Goal: Transaction & Acquisition: Purchase product/service

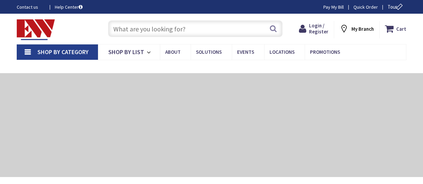
click at [187, 27] on input "text" at bounding box center [195, 28] width 175 height 17
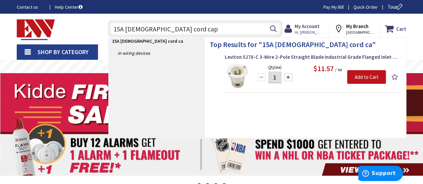
type input "15A male cord caps"
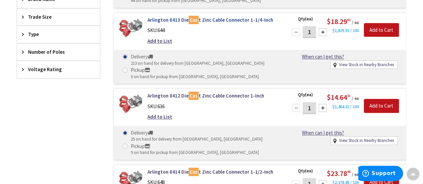
scroll to position [100, 0]
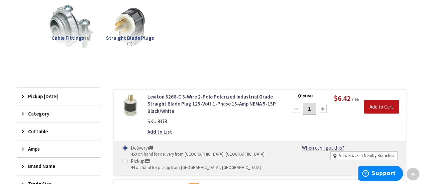
click at [310, 106] on input "1" at bounding box center [309, 109] width 13 height 12
type input "10"
click at [385, 105] on input "Add to Cart" at bounding box center [381, 107] width 35 height 14
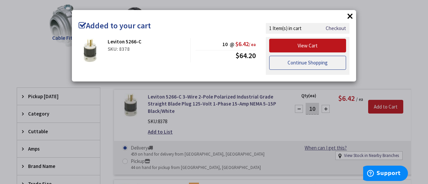
click at [306, 63] on link "Continue Shopping" at bounding box center [307, 63] width 77 height 14
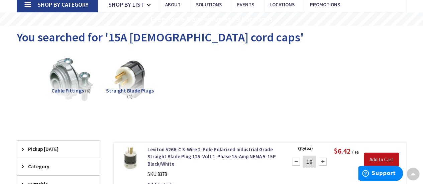
scroll to position [0, 0]
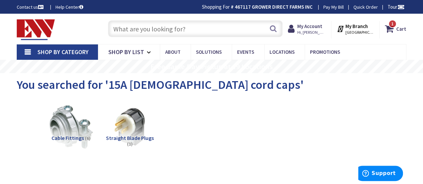
click at [152, 30] on input "text" at bounding box center [195, 28] width 175 height 17
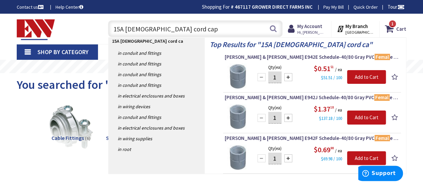
type input "15A female cord caps"
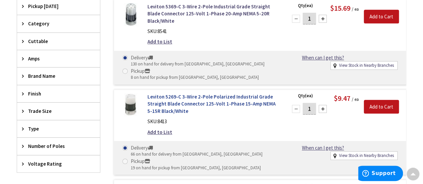
scroll to position [201, 0]
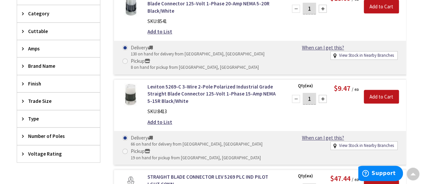
click at [315, 93] on input "1" at bounding box center [309, 99] width 13 height 12
type input "10"
click at [376, 90] on input "Add to Cart" at bounding box center [381, 97] width 35 height 14
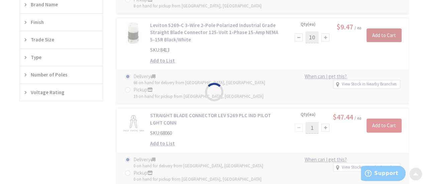
scroll to position [268, 0]
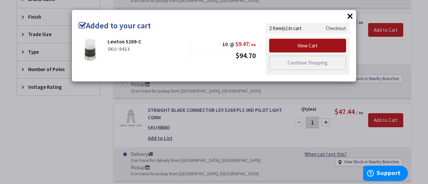
click at [308, 45] on link "View Cart" at bounding box center [307, 46] width 77 height 14
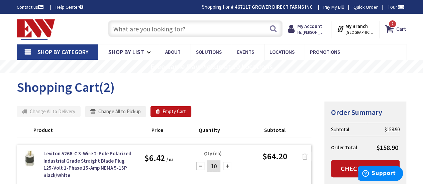
click at [177, 27] on input "text" at bounding box center [195, 28] width 175 height 17
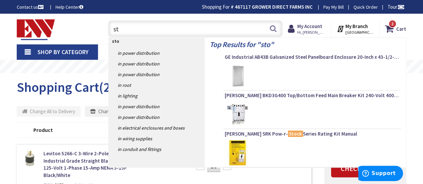
type input "s"
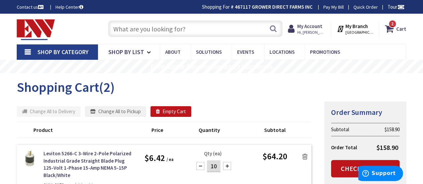
click at [155, 4] on div "Contact us Help Center Shopping For # 467117 GROWER DIRECT FARMS INC Change Pay…" at bounding box center [211, 6] width 423 height 7
click at [157, 31] on input "text" at bounding box center [195, 28] width 175 height 17
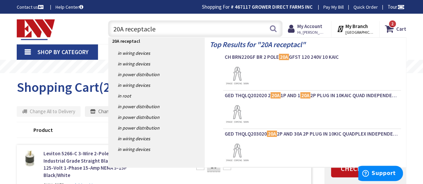
type input "20A receptacles"
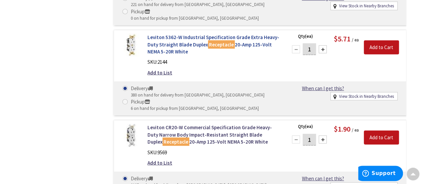
scroll to position [2041, 0]
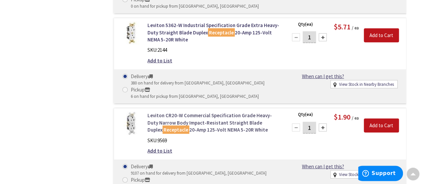
click at [218, 112] on link "Leviton CR20-W Commercial Specification Grade Heavy-Duty Narrow Body Impact-Res…" at bounding box center [214, 122] width 132 height 21
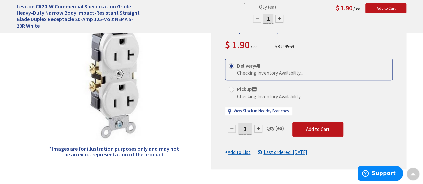
scroll to position [134, 0]
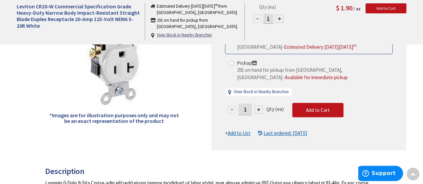
click at [246, 109] on input "1" at bounding box center [245, 110] width 13 height 12
type input "10"
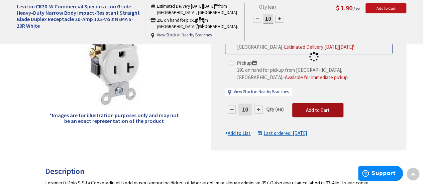
click at [328, 109] on form "This product is Discontinued Delivery 9107 on hand for delivery from Middletown…" at bounding box center [309, 81] width 168 height 112
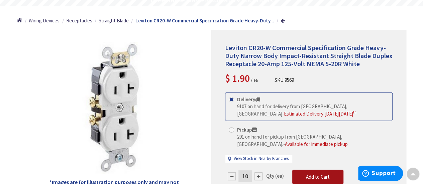
scroll to position [100, 0]
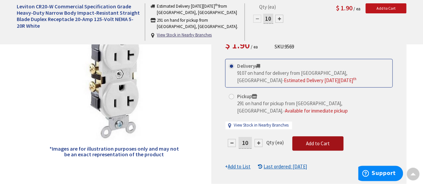
click at [317, 144] on span "Add to Cart" at bounding box center [318, 144] width 24 height 6
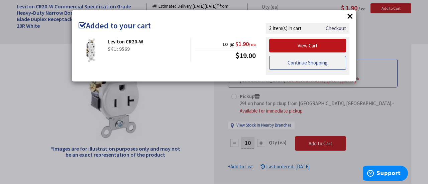
click at [304, 66] on link "Continue Shopping" at bounding box center [307, 63] width 77 height 14
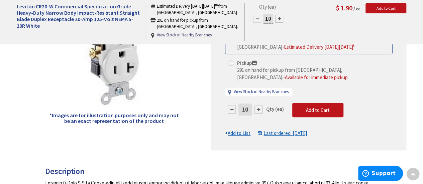
scroll to position [0, 0]
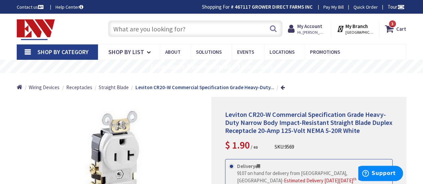
click at [163, 32] on input "text" at bounding box center [195, 28] width 175 height 17
click at [164, 30] on input "text" at bounding box center [195, 28] width 175 height 17
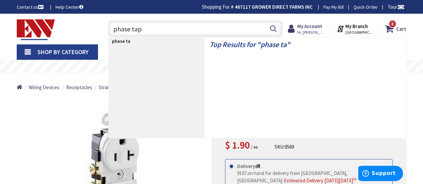
type input "phase tape"
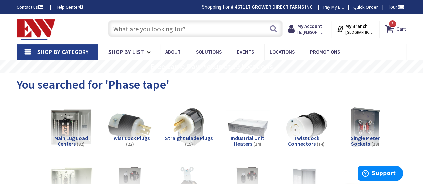
click at [163, 27] on input "text" at bounding box center [195, 28] width 175 height 17
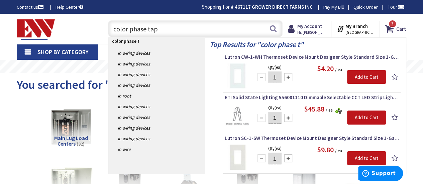
type input "color phase tape"
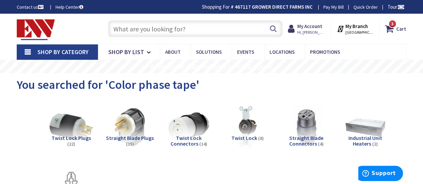
click at [119, 30] on input "text" at bounding box center [195, 28] width 175 height 17
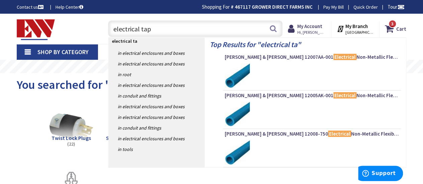
type input "electrical tape"
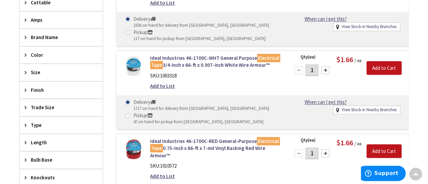
scroll to position [268, 0]
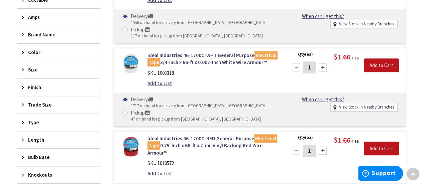
click at [311, 62] on input "1" at bounding box center [309, 68] width 13 height 12
type input "2"
click at [383, 59] on input "Add to Cart" at bounding box center [381, 66] width 35 height 14
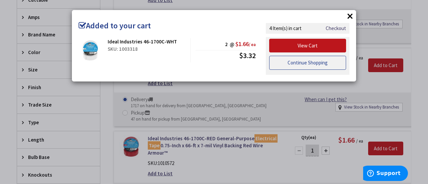
click at [309, 63] on link "Continue Shopping" at bounding box center [307, 63] width 77 height 14
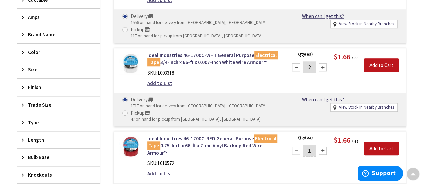
click at [312, 145] on input "1" at bounding box center [309, 151] width 13 height 12
type input "2"
click at [382, 142] on input "Add to Cart" at bounding box center [381, 149] width 35 height 14
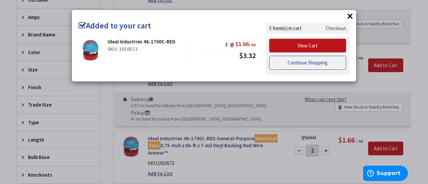
click at [325, 63] on link "Continue Shopping" at bounding box center [307, 63] width 77 height 14
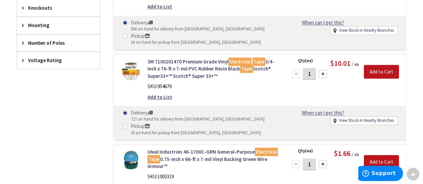
scroll to position [503, 0]
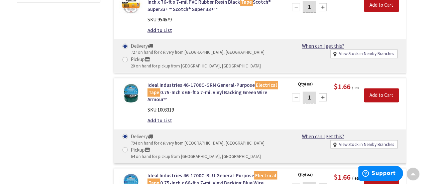
click at [314, 92] on input "1" at bounding box center [309, 98] width 13 height 12
type input "2"
click at [375, 88] on input "Add to Cart" at bounding box center [381, 95] width 35 height 14
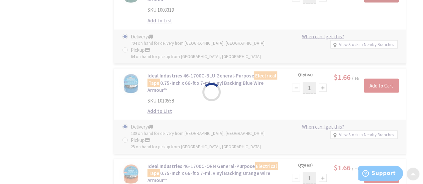
scroll to position [603, 0]
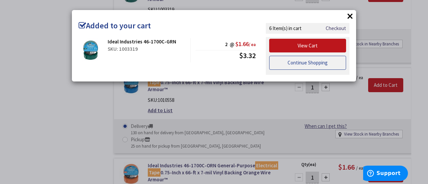
click at [315, 64] on link "Continue Shopping" at bounding box center [307, 63] width 77 height 14
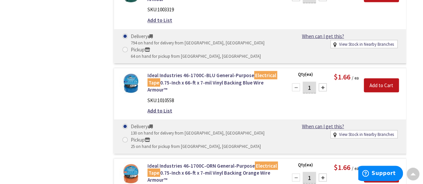
click at [311, 82] on input "1" at bounding box center [309, 88] width 13 height 12
type input "2"
click at [374, 78] on input "Add to Cart" at bounding box center [381, 85] width 35 height 14
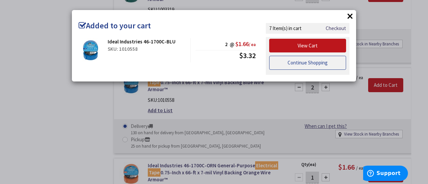
click at [319, 59] on link "Continue Shopping" at bounding box center [307, 63] width 77 height 14
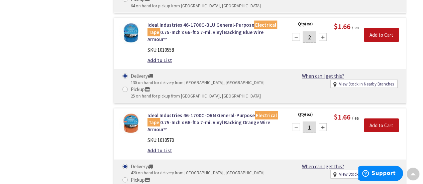
scroll to position [670, 0]
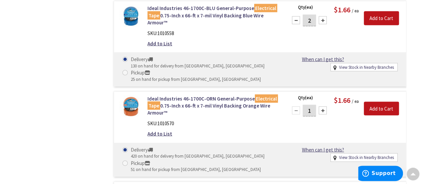
click at [311, 105] on input "1" at bounding box center [309, 111] width 13 height 12
type input "2"
click at [376, 102] on input "Add to Cart" at bounding box center [381, 109] width 35 height 14
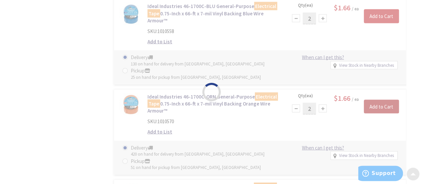
scroll to position [737, 0]
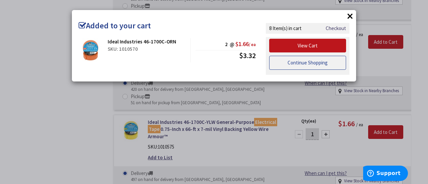
click at [315, 61] on link "Continue Shopping" at bounding box center [307, 63] width 77 height 14
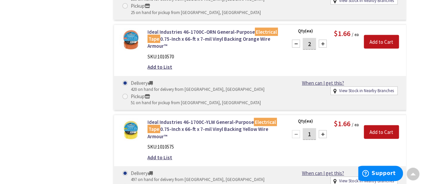
click at [313, 128] on input "1" at bounding box center [309, 134] width 13 height 12
type input "2"
click at [381, 125] on input "Add to Cart" at bounding box center [381, 132] width 35 height 14
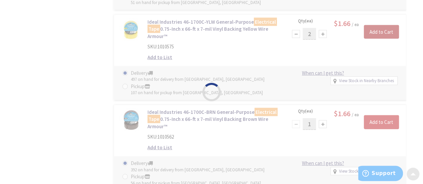
scroll to position [871, 0]
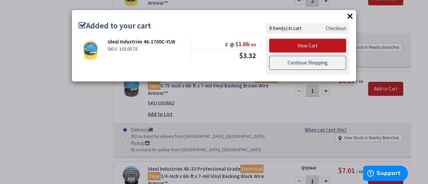
click at [301, 60] on link "Continue Shopping" at bounding box center [307, 63] width 77 height 14
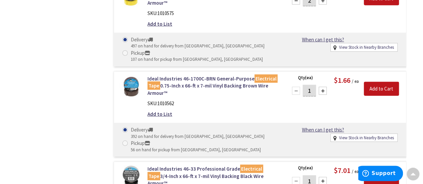
click at [314, 85] on input "1" at bounding box center [309, 91] width 13 height 12
type input "2"
click at [377, 83] on input "Add to Cart" at bounding box center [381, 89] width 35 height 14
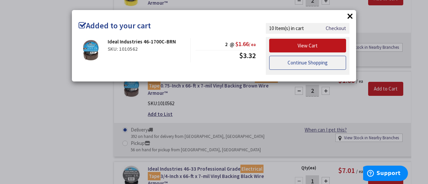
click at [319, 64] on link "Continue Shopping" at bounding box center [307, 63] width 77 height 14
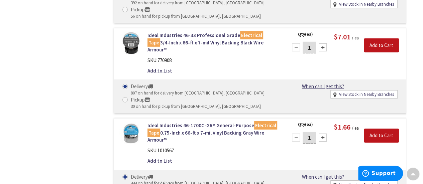
scroll to position [1038, 0]
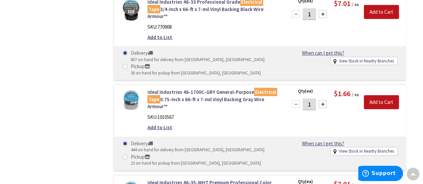
click at [311, 99] on input "1" at bounding box center [309, 105] width 13 height 12
type input "2"
click at [382, 95] on input "Add to Cart" at bounding box center [381, 102] width 35 height 14
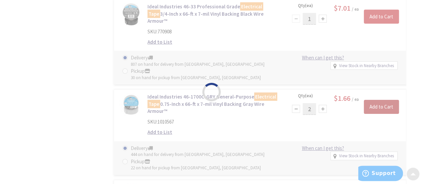
scroll to position [971, 0]
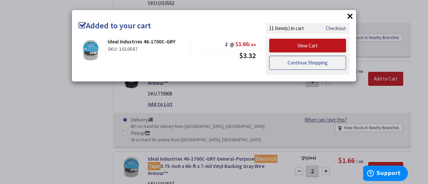
click at [295, 57] on link "Continue Shopping" at bounding box center [307, 63] width 77 height 14
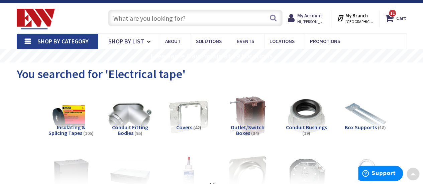
scroll to position [0, 0]
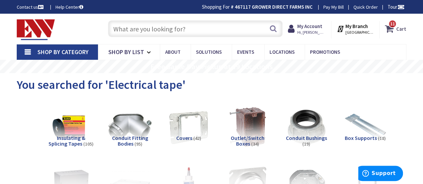
click at [388, 27] on icon at bounding box center [390, 29] width 11 height 12
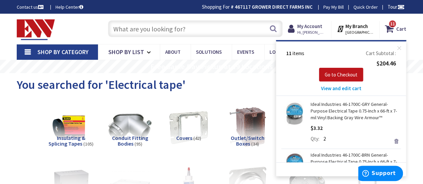
click at [331, 89] on span "View and edit cart" at bounding box center [341, 88] width 40 height 6
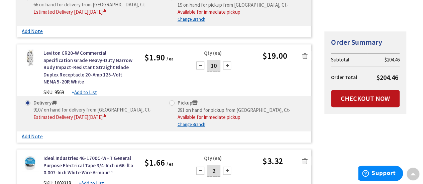
scroll to position [335, 0]
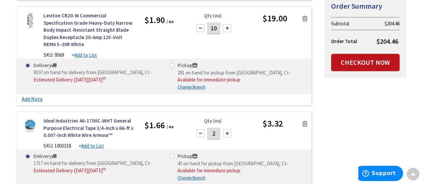
click at [307, 18] on icon at bounding box center [305, 18] width 5 height 7
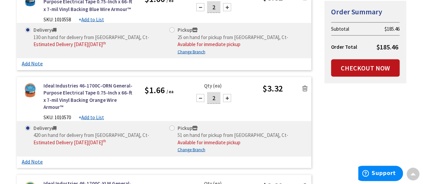
scroll to position [535, 0]
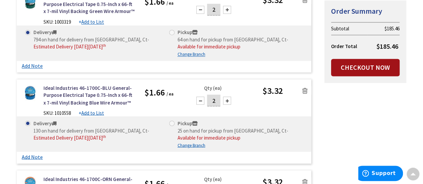
click at [355, 69] on link "Checkout Now" at bounding box center [365, 67] width 69 height 17
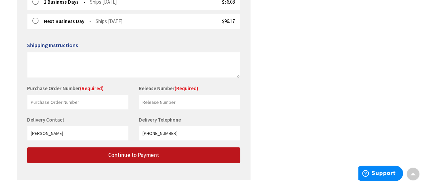
scroll to position [274, 0]
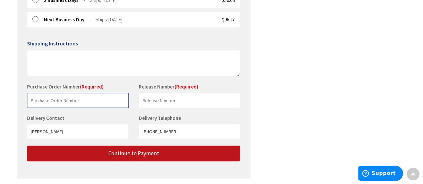
click at [111, 98] on input "text" at bounding box center [78, 100] width 102 height 15
type input "stock"
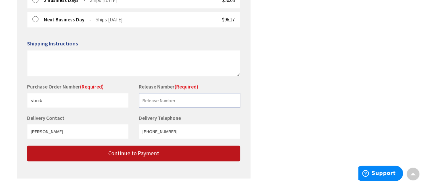
click at [160, 99] on input "text" at bounding box center [190, 100] width 102 height 15
type input "[PERSON_NAME]"
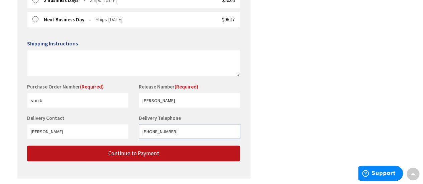
drag, startPoint x: 169, startPoint y: 131, endPoint x: 151, endPoint y: 134, distance: 19.0
click at [151, 134] on input "[PHONE_NUMBER]" at bounding box center [190, 131] width 102 height 15
type input "[PHONE_NUMBER]"
click at [212, 84] on div "Release Number (Required) [PERSON_NAME] This is a required field." at bounding box center [190, 95] width 112 height 25
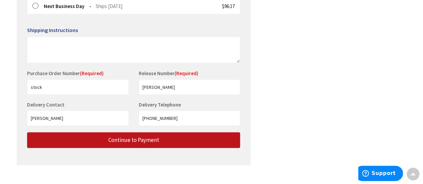
scroll to position [294, 0]
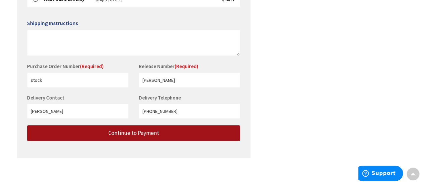
click at [160, 129] on button "Continue to Payment" at bounding box center [133, 133] width 213 height 16
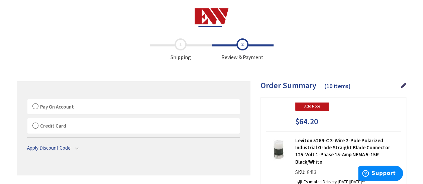
click at [35, 106] on label "Pay On Account" at bounding box center [133, 106] width 212 height 15
click at [27, 101] on input "Pay On Account" at bounding box center [27, 101] width 0 height 0
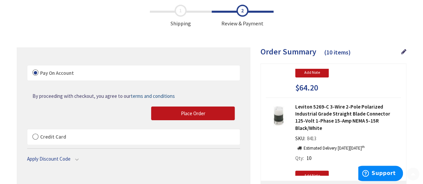
scroll to position [67, 0]
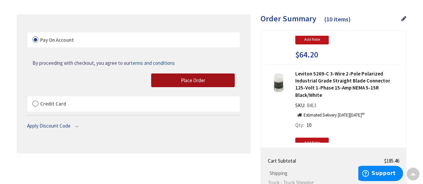
click at [172, 80] on button "Place Order" at bounding box center [193, 81] width 84 height 14
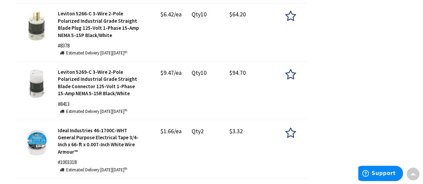
scroll to position [201, 0]
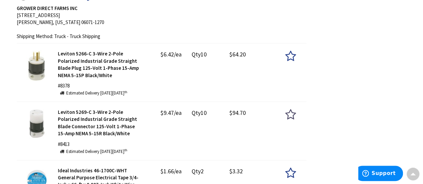
click at [292, 121] on icon at bounding box center [290, 115] width 11 height 12
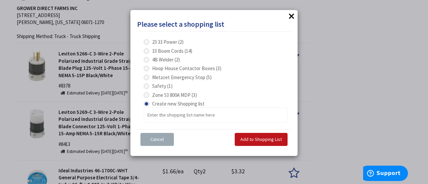
click at [167, 143] on button "Cancel" at bounding box center [157, 139] width 33 height 13
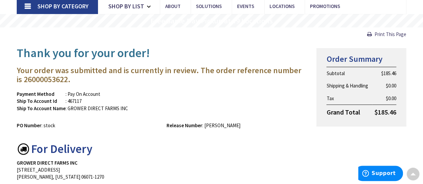
scroll to position [0, 0]
